Goal: Information Seeking & Learning: Check status

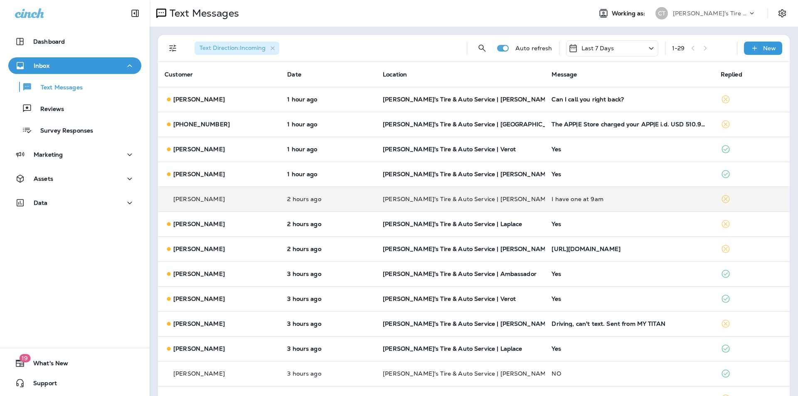
click at [645, 199] on div "I have one at 9am" at bounding box center [629, 199] width 155 height 7
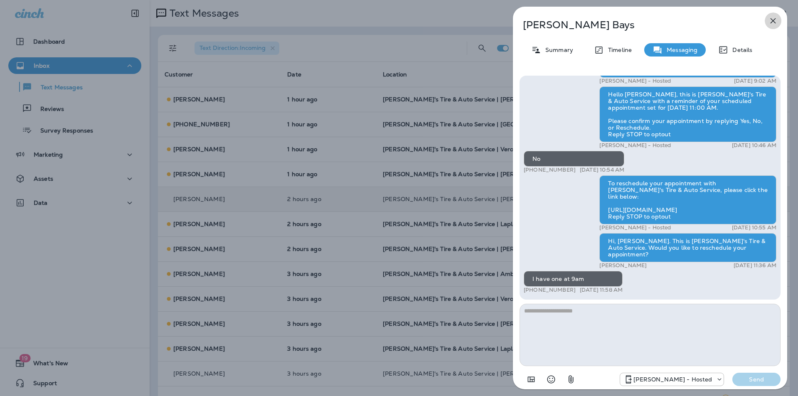
click at [775, 21] on icon "button" at bounding box center [773, 21] width 10 height 10
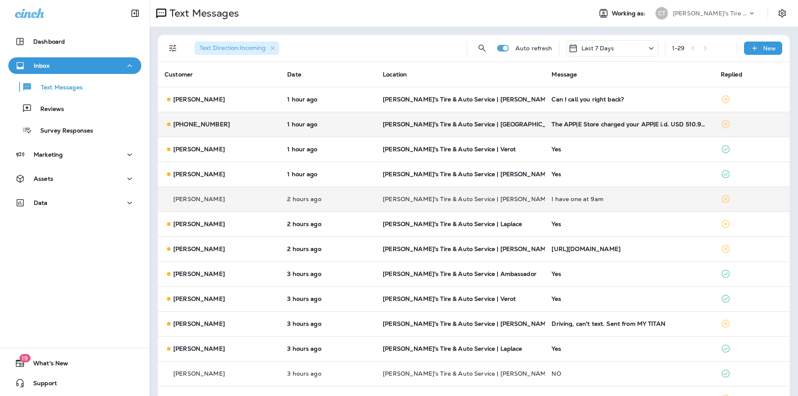
click at [528, 118] on td "[PERSON_NAME]'s Tire & Auto Service | [GEOGRAPHIC_DATA]" at bounding box center [460, 124] width 169 height 25
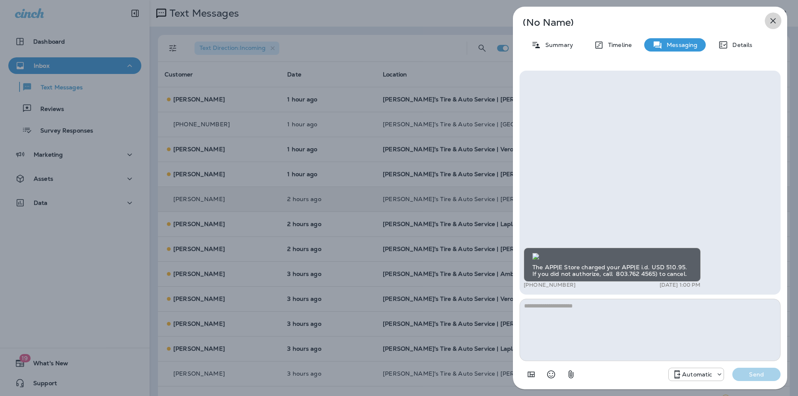
click at [772, 20] on icon "button" at bounding box center [773, 20] width 5 height 5
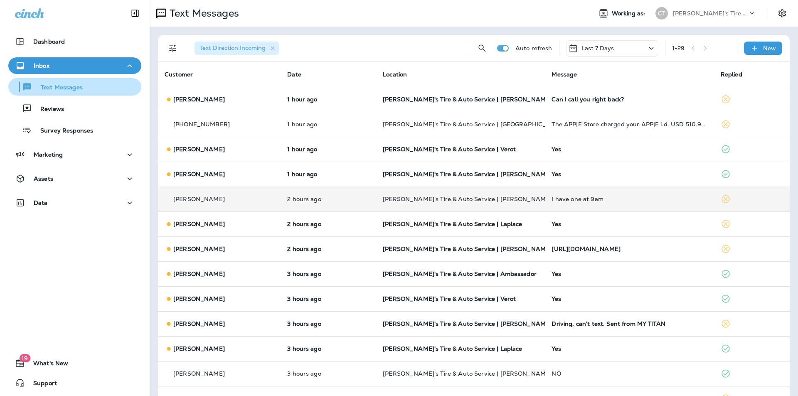
click at [67, 86] on p "Text Messages" at bounding box center [57, 88] width 50 height 8
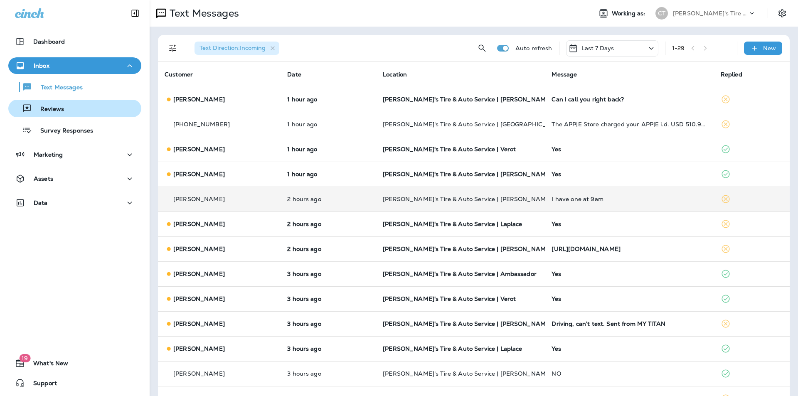
click at [58, 107] on p "Reviews" at bounding box center [48, 110] width 32 height 8
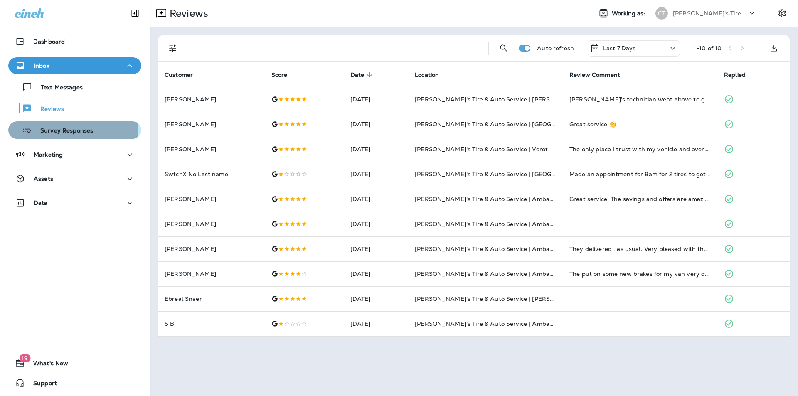
click at [60, 132] on p "Survey Responses" at bounding box center [62, 131] width 61 height 8
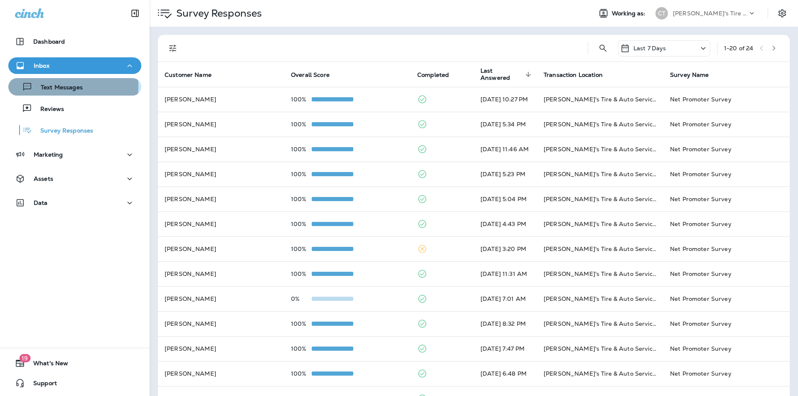
click at [68, 86] on p "Text Messages" at bounding box center [57, 88] width 50 height 8
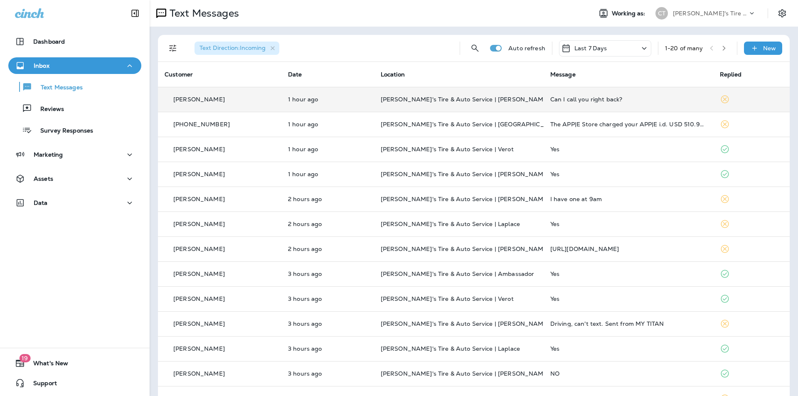
click at [651, 99] on div "Can I call you right back?" at bounding box center [628, 99] width 156 height 7
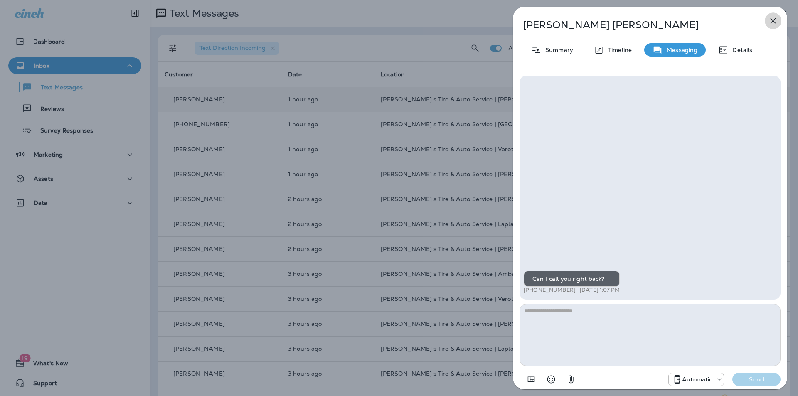
click at [774, 18] on icon "button" at bounding box center [773, 21] width 10 height 10
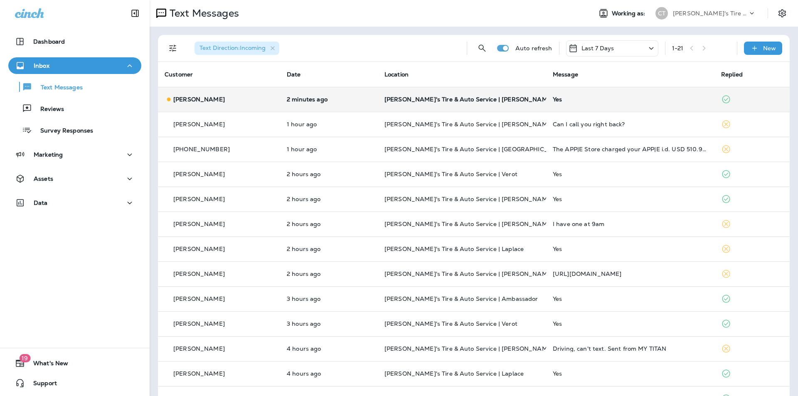
click at [647, 102] on div "Yes" at bounding box center [630, 99] width 155 height 7
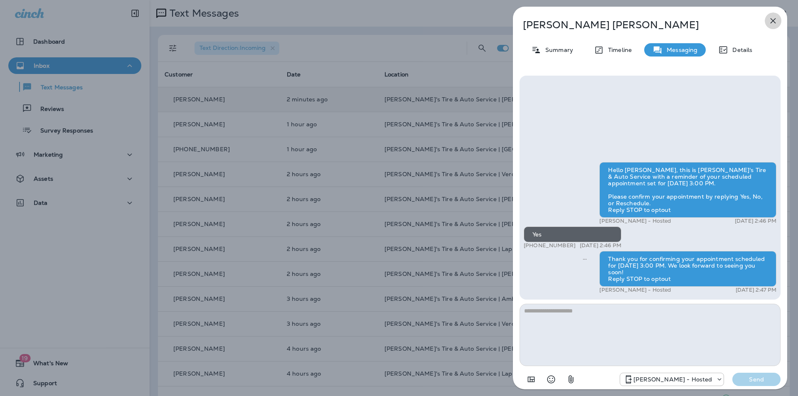
click at [774, 21] on icon "button" at bounding box center [773, 20] width 5 height 5
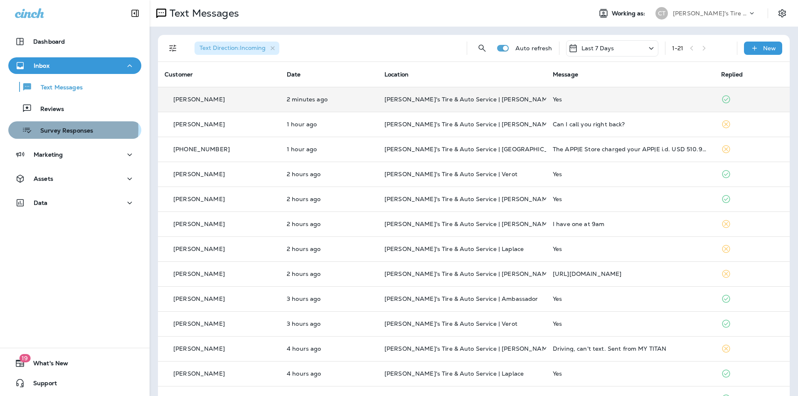
click at [65, 129] on p "Survey Responses" at bounding box center [62, 131] width 61 height 8
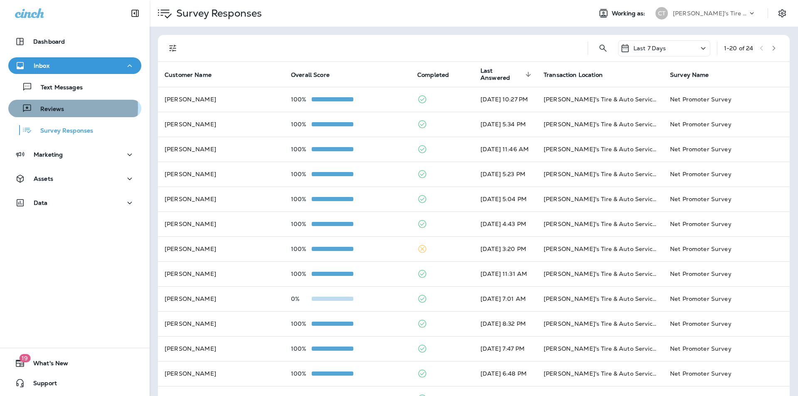
click at [52, 108] on p "Reviews" at bounding box center [48, 110] width 32 height 8
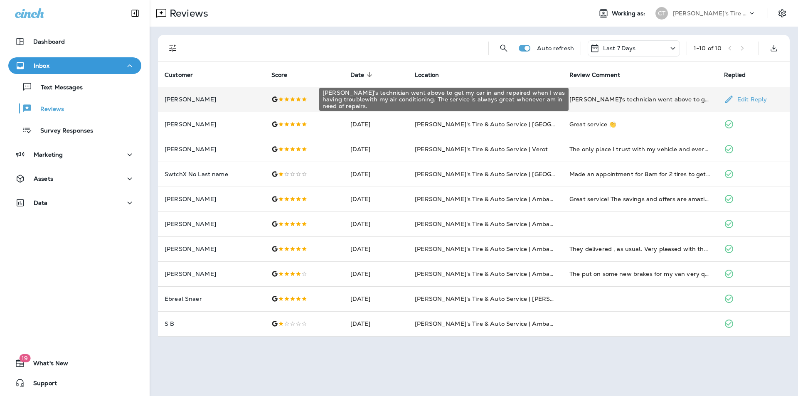
click at [680, 99] on div "[PERSON_NAME]'s technician went above to get my car in and repaired when I was …" at bounding box center [640, 99] width 141 height 8
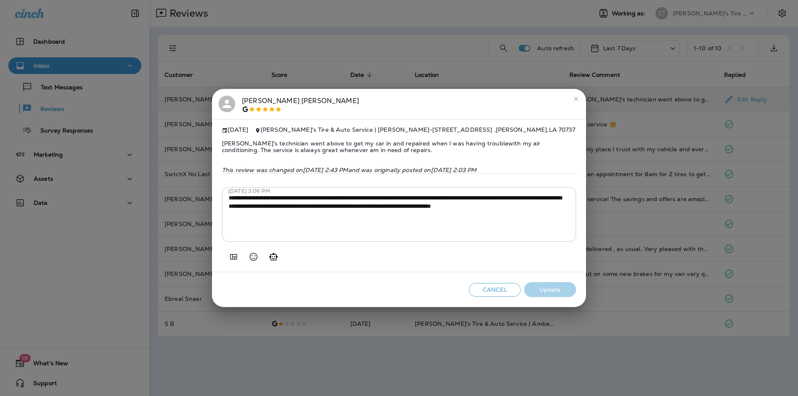
click at [577, 96] on icon "close" at bounding box center [576, 99] width 7 height 7
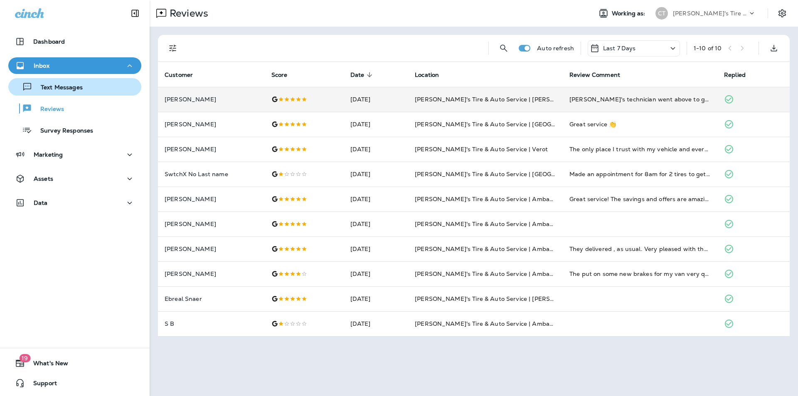
click at [67, 89] on p "Text Messages" at bounding box center [57, 88] width 50 height 8
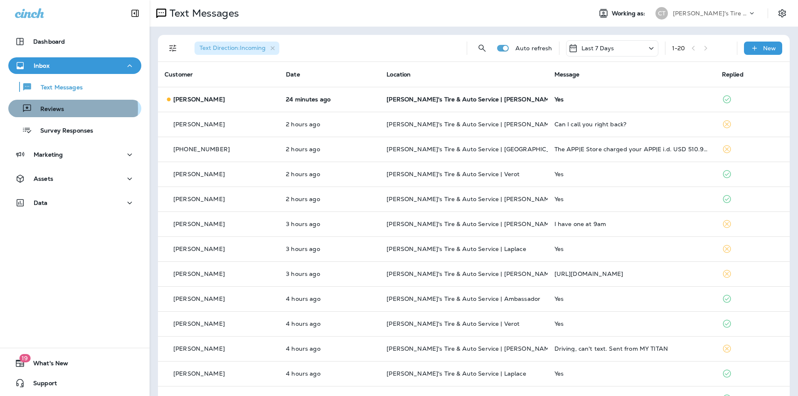
click at [54, 109] on p "Reviews" at bounding box center [48, 110] width 32 height 8
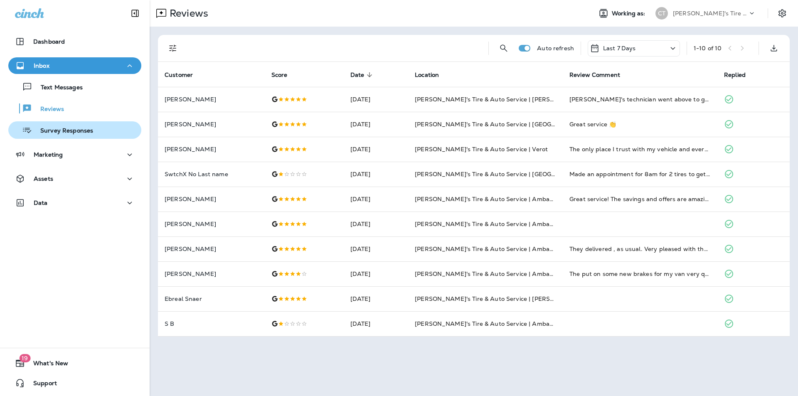
click at [55, 131] on p "Survey Responses" at bounding box center [62, 131] width 61 height 8
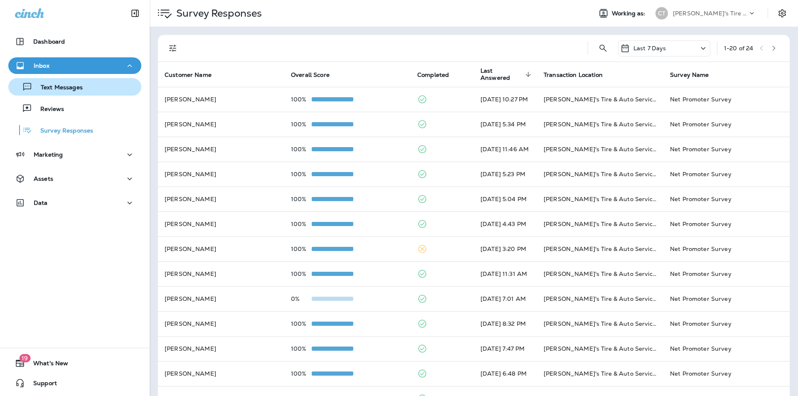
click at [58, 86] on p "Text Messages" at bounding box center [57, 88] width 50 height 8
